Goal: Use online tool/utility: Utilize a website feature to perform a specific function

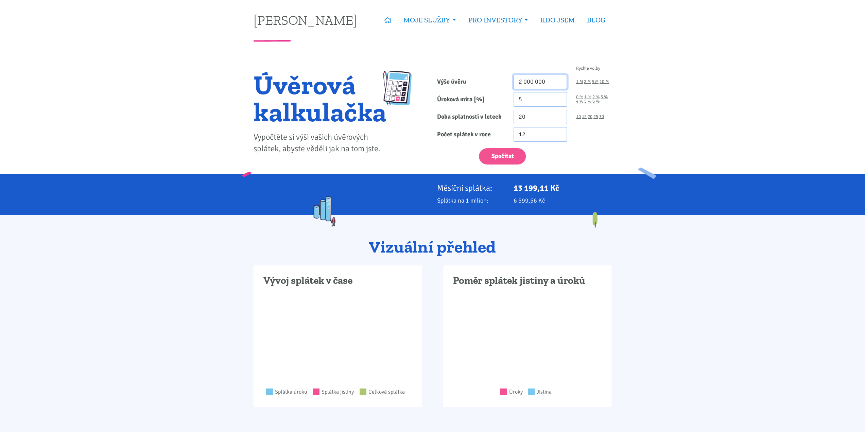
click at [546, 81] on input "2 000 000" at bounding box center [539, 82] width 53 height 15
click at [520, 78] on input "2 000 000" at bounding box center [539, 82] width 53 height 15
type input "23 800 000"
click at [529, 132] on input "12" at bounding box center [539, 134] width 53 height 15
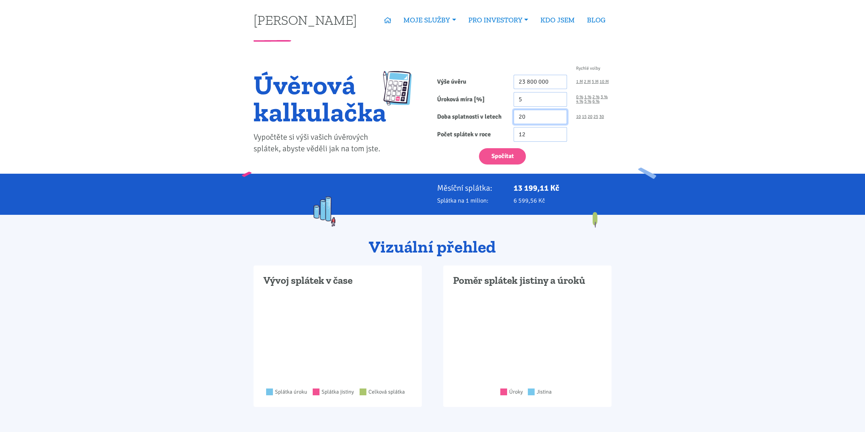
drag, startPoint x: 531, startPoint y: 117, endPoint x: 479, endPoint y: 116, distance: 51.7
click at [479, 116] on div "Doba splatnosti v letech 20 10 15 20 25 30" at bounding box center [523, 117] width 183 height 15
type input "30"
click at [454, 130] on label "Počet splátek v roce" at bounding box center [470, 134] width 76 height 15
click at [513, 130] on input "12" at bounding box center [539, 134] width 53 height 15
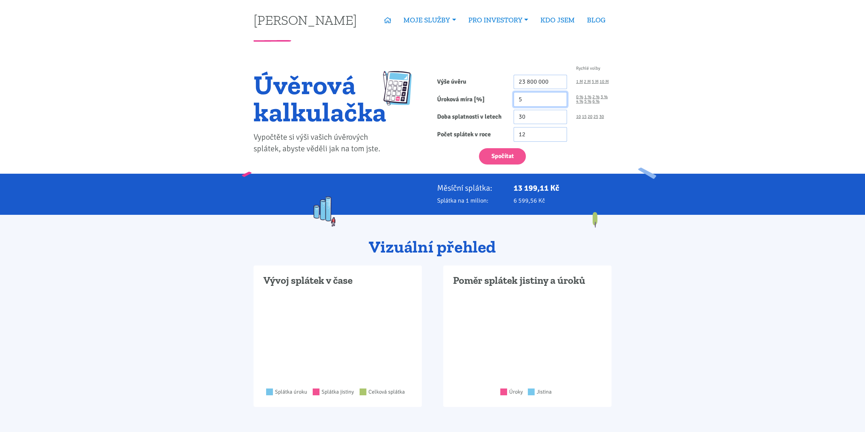
click at [528, 100] on input "5" at bounding box center [539, 99] width 53 height 15
type input "5.49"
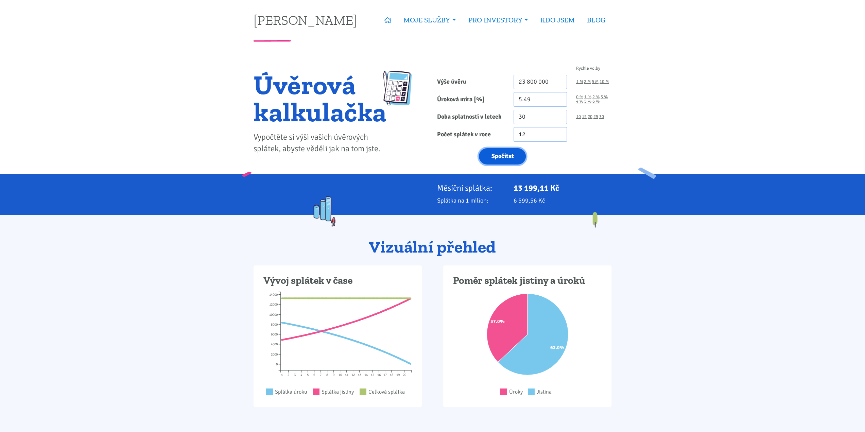
click at [510, 157] on button "Spočítat" at bounding box center [502, 156] width 47 height 17
type input "23800000"
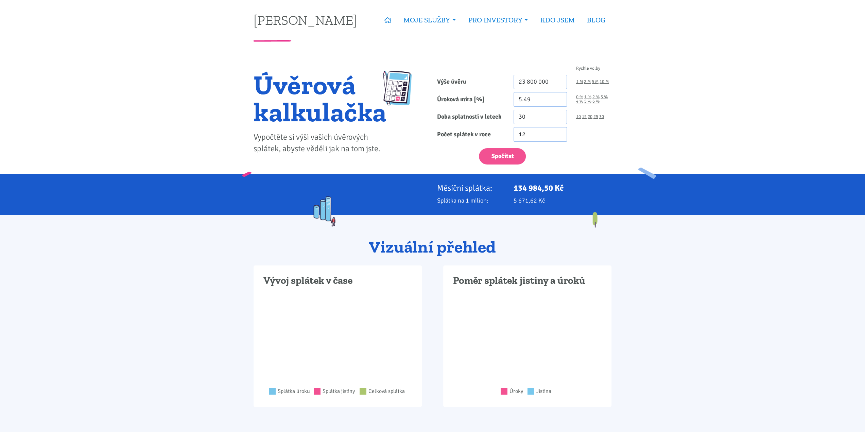
drag, startPoint x: 514, startPoint y: 187, endPoint x: 575, endPoint y: 187, distance: 61.5
click at [575, 187] on p "134 984,50 Kč" at bounding box center [562, 188] width 98 height 10
drag, startPoint x: 575, startPoint y: 187, endPoint x: 513, endPoint y: 186, distance: 62.5
click at [513, 186] on div "134 984,50 Kč" at bounding box center [562, 188] width 107 height 10
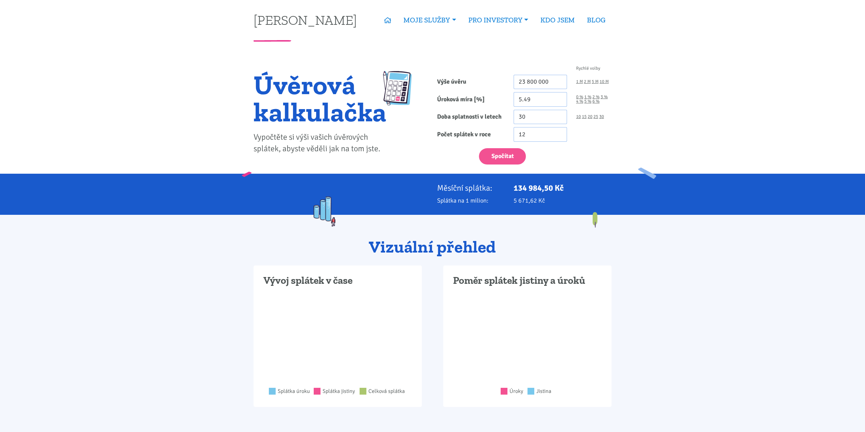
click at [513, 186] on div "134 984,50 Kč" at bounding box center [562, 188] width 107 height 10
drag, startPoint x: 513, startPoint y: 186, endPoint x: 568, endPoint y: 187, distance: 55.1
click at [568, 187] on div "134 984,50 Kč" at bounding box center [562, 188] width 107 height 10
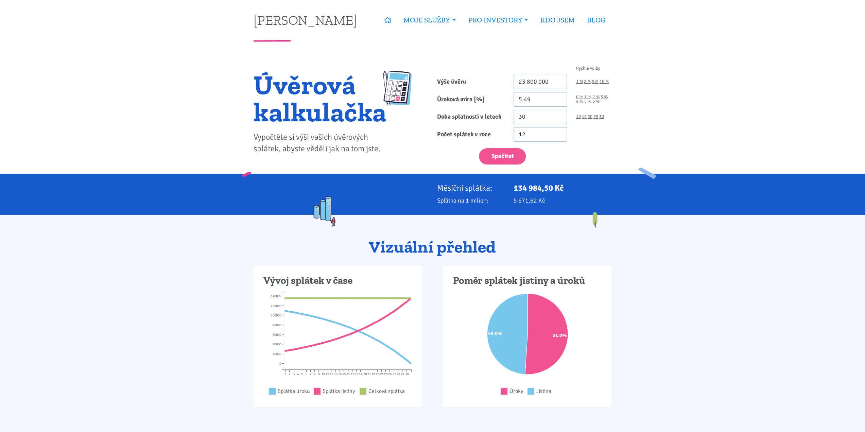
click at [568, 187] on p "134 984,50 Kč" at bounding box center [562, 188] width 98 height 10
drag, startPoint x: 568, startPoint y: 187, endPoint x: 509, endPoint y: 188, distance: 59.1
click at [509, 188] on div "134 984,50 Kč" at bounding box center [562, 188] width 107 height 10
drag, startPoint x: 509, startPoint y: 188, endPoint x: 564, endPoint y: 184, distance: 54.5
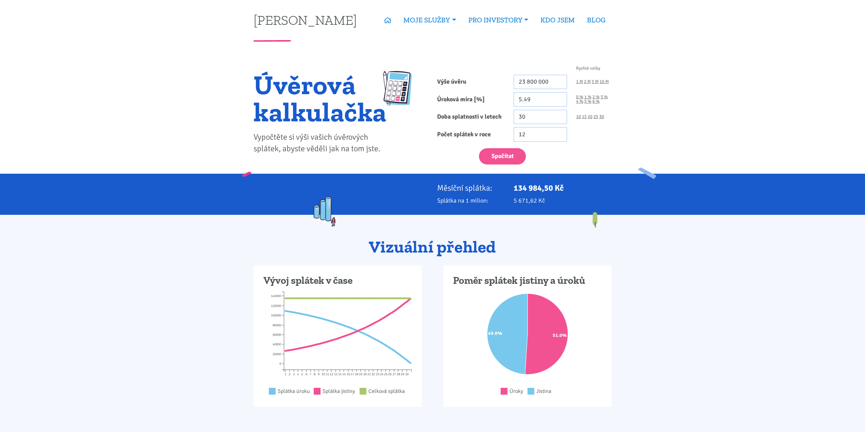
click at [564, 184] on div "134 984,50 Kč" at bounding box center [562, 188] width 107 height 10
click at [564, 184] on p "134 984,50 Kč" at bounding box center [562, 188] width 98 height 10
drag, startPoint x: 568, startPoint y: 187, endPoint x: 495, endPoint y: 189, distance: 73.4
click at [495, 189] on div "Měsíční splátka: 134 984,50 Kč" at bounding box center [523, 188] width 183 height 10
click at [495, 189] on p "Měsíční splátka:" at bounding box center [470, 188] width 67 height 10
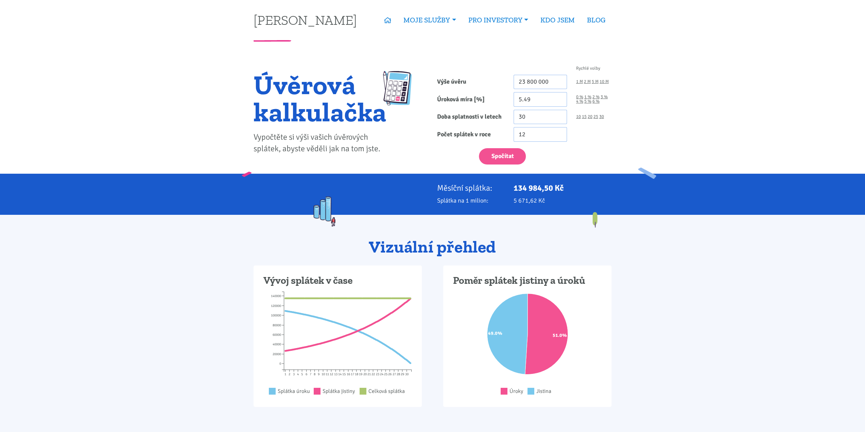
drag, startPoint x: 516, startPoint y: 188, endPoint x: 558, endPoint y: 191, distance: 41.6
click at [558, 191] on div "134 984,50 Kč" at bounding box center [562, 188] width 107 height 10
click at [559, 191] on p "134 984,50 Kč" at bounding box center [562, 188] width 98 height 10
drag, startPoint x: 562, startPoint y: 191, endPoint x: 505, endPoint y: 189, distance: 57.8
click at [505, 189] on div "Měsíční splátka: 134 984,50 Kč" at bounding box center [523, 188] width 183 height 10
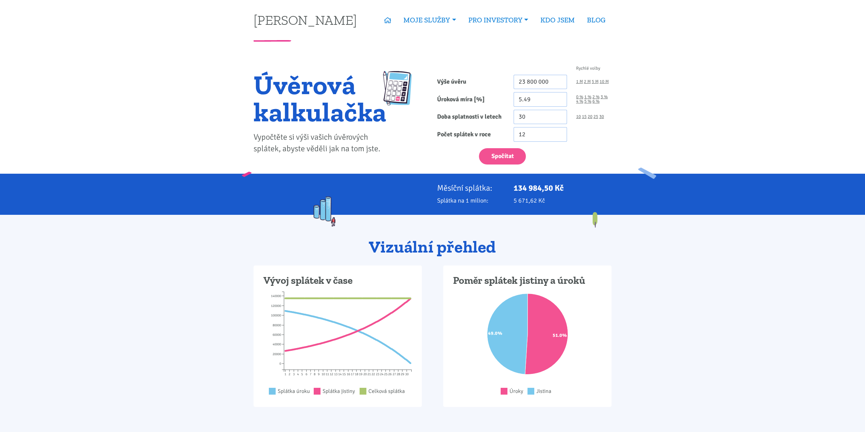
click at [505, 189] on div "Měsíční splátka:" at bounding box center [470, 188] width 76 height 10
drag, startPoint x: 515, startPoint y: 189, endPoint x: 581, endPoint y: 186, distance: 66.0
click at [581, 186] on div "Měsíční splátka: 134 984,50 Kč" at bounding box center [523, 188] width 183 height 10
click at [582, 186] on p "134 984,50 Kč" at bounding box center [562, 188] width 98 height 10
drag, startPoint x: 582, startPoint y: 186, endPoint x: 485, endPoint y: 193, distance: 96.8
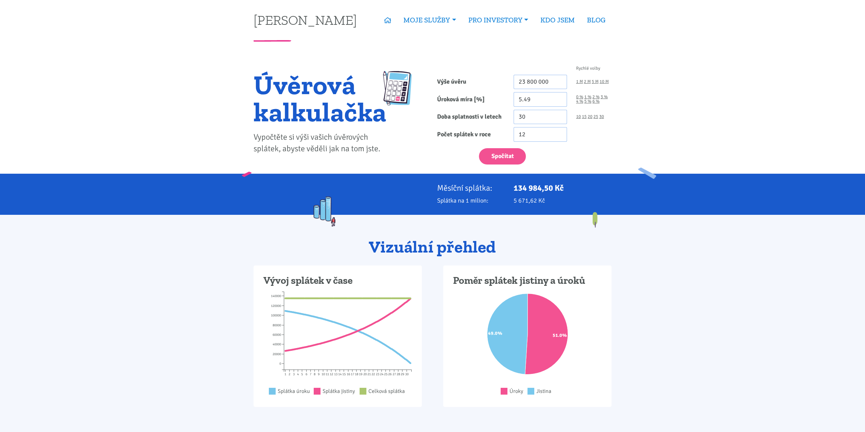
click at [485, 193] on div "Měsíční splátka: 134 984,50 Kč Splátka na 1 milion: 5 671,62 Kč" at bounding box center [432, 194] width 367 height 22
click at [429, 187] on div at bounding box center [340, 188] width 183 height 10
drag, startPoint x: 429, startPoint y: 187, endPoint x: 585, endPoint y: 192, distance: 155.7
click at [585, 192] on div "Měsíční splátka: 134 984,50 Kč" at bounding box center [432, 188] width 367 height 10
drag, startPoint x: 585, startPoint y: 192, endPoint x: 577, endPoint y: 197, distance: 9.8
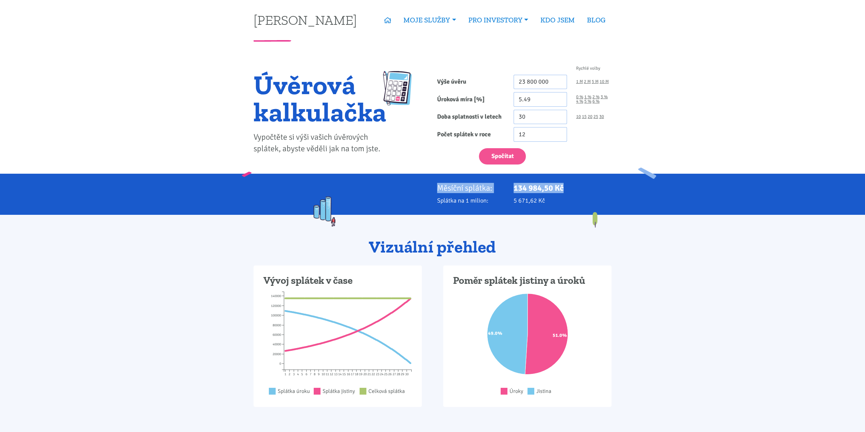
click at [585, 192] on p "134 984,50 Kč" at bounding box center [562, 188] width 98 height 10
click at [468, 180] on div "Měsíční splátka: 134 984,50 Kč Splátka na 1 milion: 5 671,62 Kč" at bounding box center [432, 194] width 865 height 41
drag, startPoint x: 440, startPoint y: 186, endPoint x: 609, endPoint y: 186, distance: 169.9
click at [610, 187] on div "Měsíční splátka: 134 984,50 Kč" at bounding box center [523, 188] width 183 height 10
click at [577, 184] on p "134 984,50 Kč" at bounding box center [562, 188] width 98 height 10
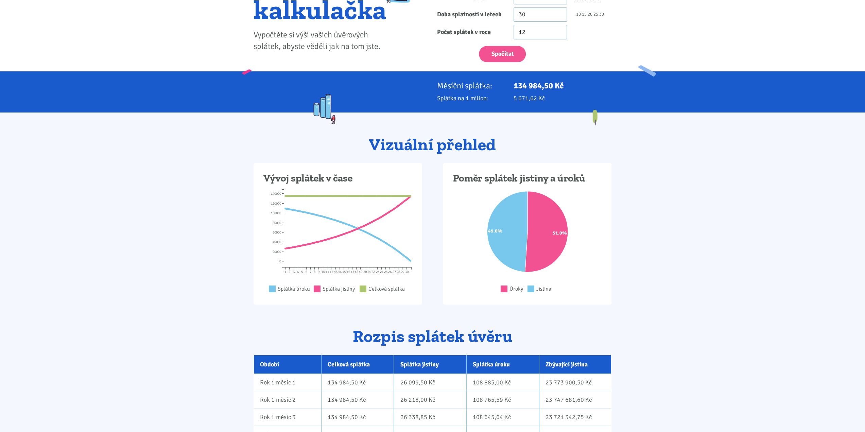
scroll to position [102, 0]
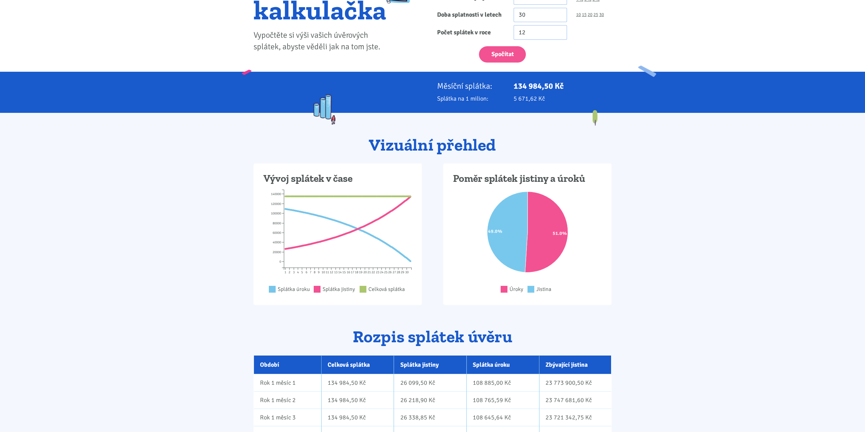
drag, startPoint x: 413, startPoint y: 84, endPoint x: 568, endPoint y: 96, distance: 155.7
click at [568, 95] on div "Měsíční splátka: 134 984,50 Kč Splátka na 1 milion: 5 671,62 Kč" at bounding box center [432, 92] width 367 height 22
click at [523, 90] on p "134 984,50 Kč" at bounding box center [562, 86] width 98 height 10
click at [443, 83] on p "Měsíční splátka:" at bounding box center [470, 86] width 67 height 10
drag, startPoint x: 435, startPoint y: 84, endPoint x: 547, endPoint y: 85, distance: 112.5
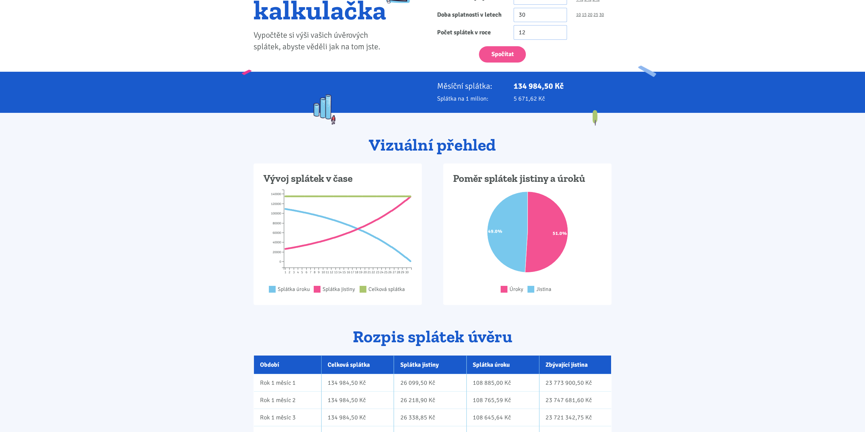
click at [547, 85] on div "Měsíční splátka: 134 984,50 Kč" at bounding box center [523, 86] width 183 height 10
click at [553, 90] on p "134 984,50 Kč" at bounding box center [562, 86] width 98 height 10
drag, startPoint x: 555, startPoint y: 100, endPoint x: 429, endPoint y: 83, distance: 127.2
click at [429, 83] on div "Měsíční splátka: 134 984,50 Kč Splátka na 1 milion: 5 671,62 Kč" at bounding box center [432, 92] width 367 height 22
click at [429, 83] on div at bounding box center [340, 86] width 183 height 10
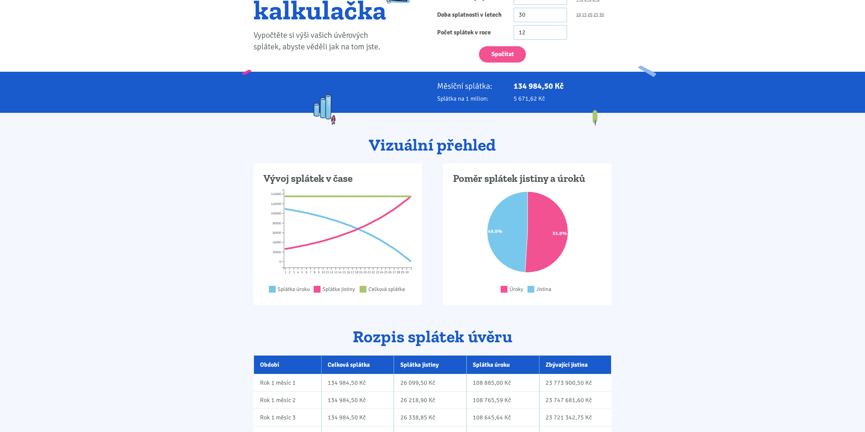
drag, startPoint x: 442, startPoint y: 83, endPoint x: 601, endPoint y: 96, distance: 159.6
click at [601, 96] on div "Měsíční splátka: 134 984,50 Kč Splátka na 1 milion: 5 671,62 Kč" at bounding box center [432, 92] width 367 height 22
click at [601, 96] on p "5 671,62 Kč" at bounding box center [562, 99] width 98 height 10
